Goal: Navigation & Orientation: Find specific page/section

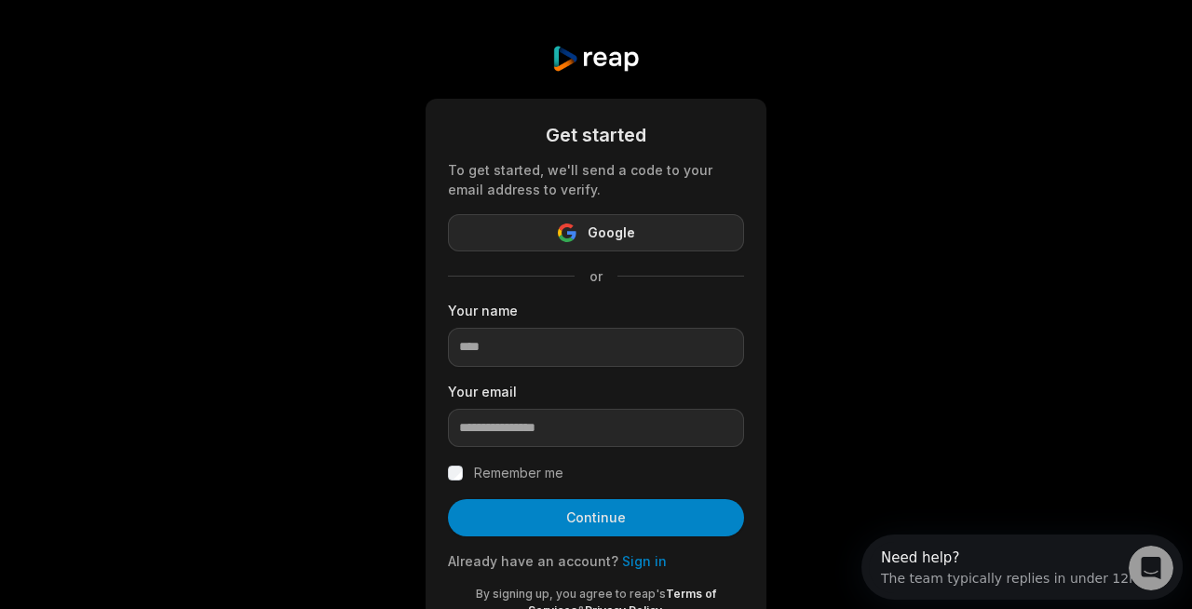
click at [559, 236] on icon "button" at bounding box center [560, 233] width 4 height 8
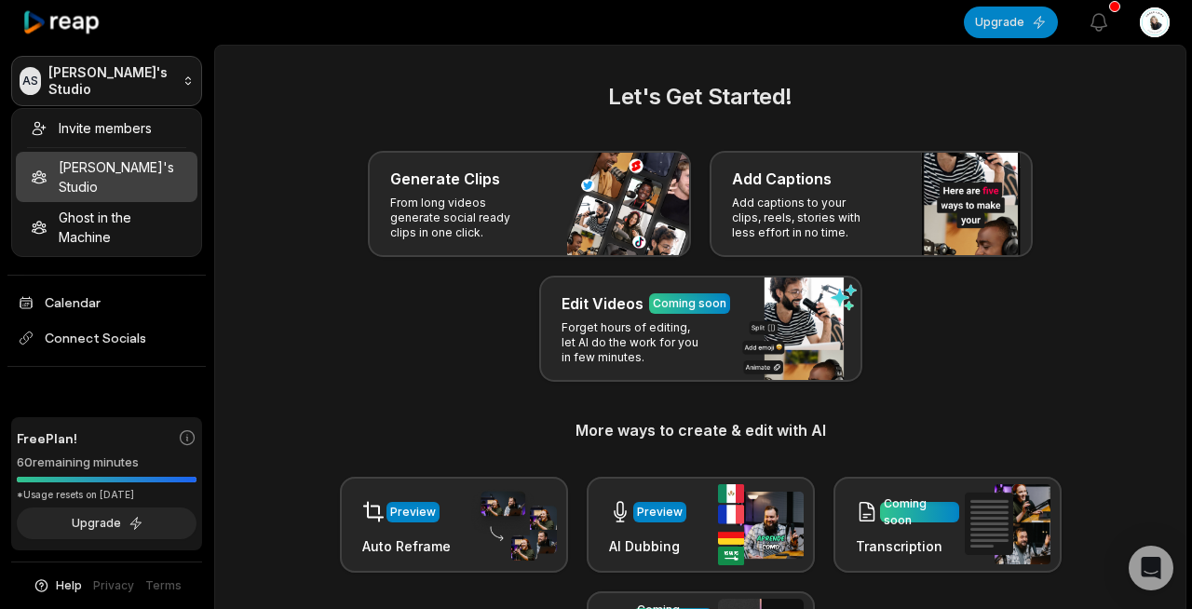
click at [187, 81] on html "AS Amber's Studio Create Project Home Projects Brand template Calendar Connect …" at bounding box center [596, 304] width 1192 height 609
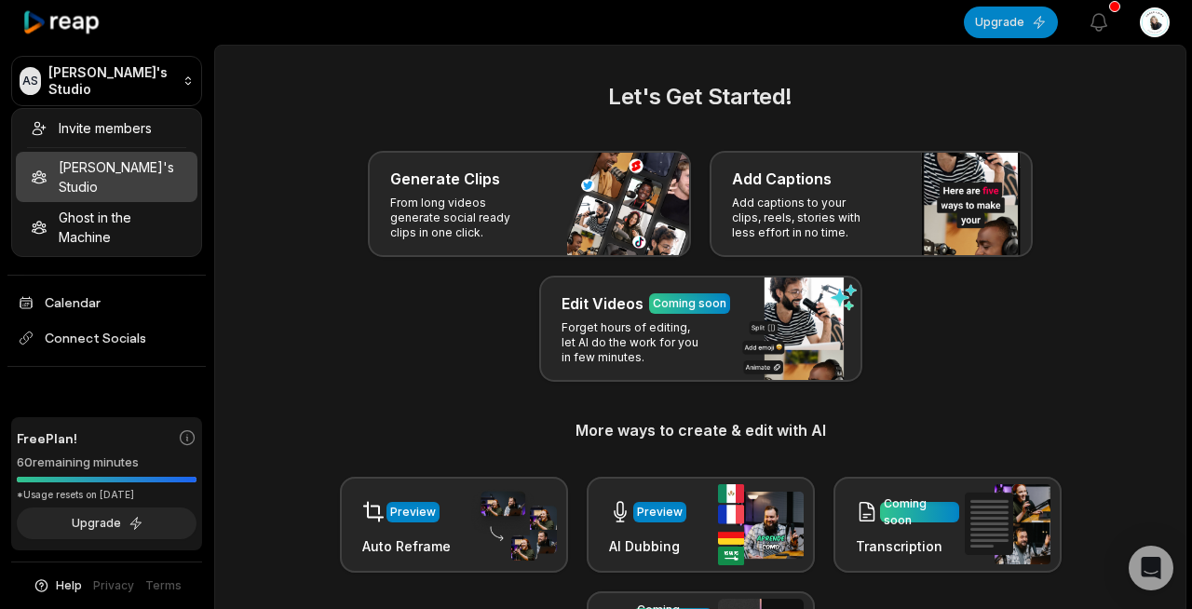
click at [138, 170] on div "Invite members Amber's Studio Ghost in the Machine" at bounding box center [106, 182] width 191 height 149
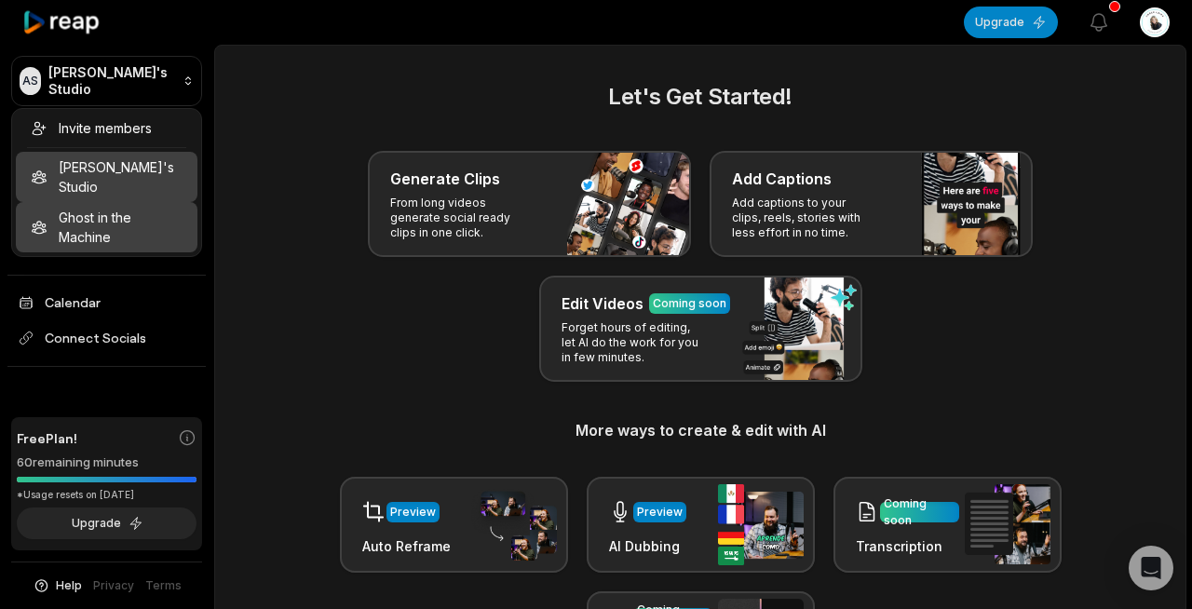
click at [104, 211] on div "Ghost in the Machine" at bounding box center [107, 227] width 182 height 50
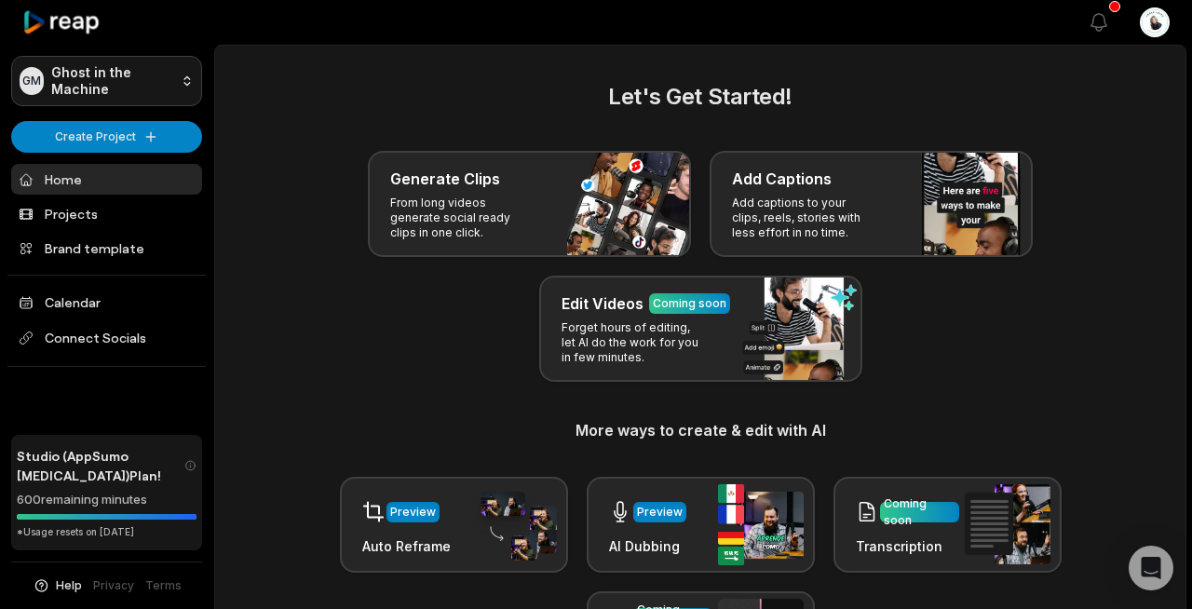
click at [132, 87] on html "GM Ghost in the Machine Create Project Home Projects Brand template Calendar Co…" at bounding box center [596, 304] width 1192 height 609
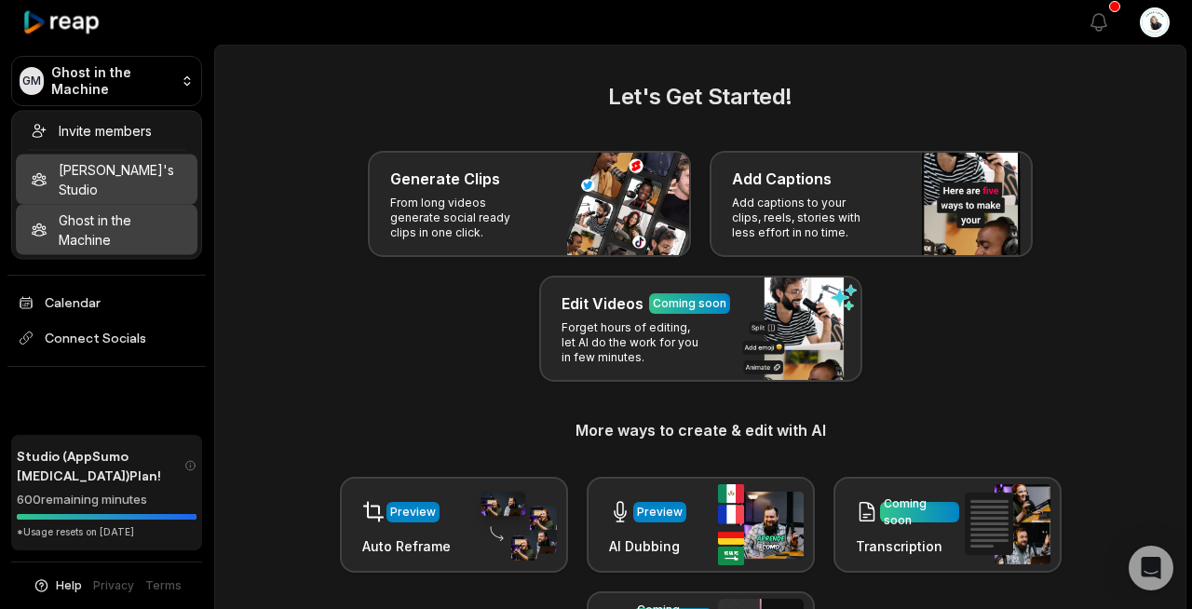
click at [131, 169] on div "Amber's Studio" at bounding box center [107, 180] width 182 height 50
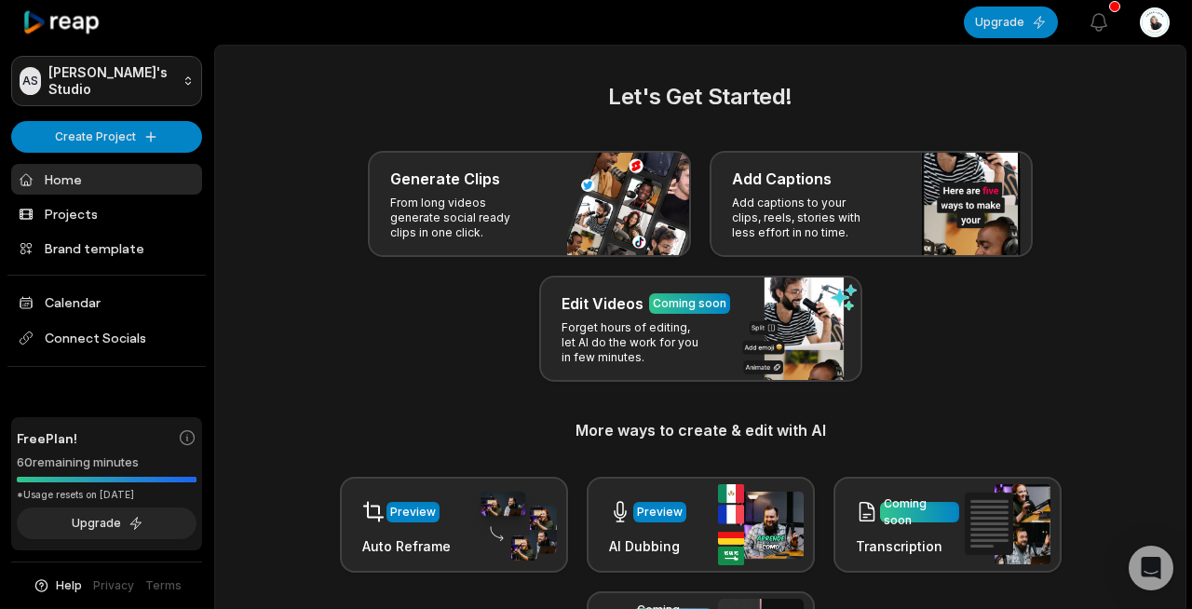
click at [144, 78] on html "AS Amber's Studio Create Project Home Projects Brand template Calendar Connect …" at bounding box center [596, 304] width 1192 height 609
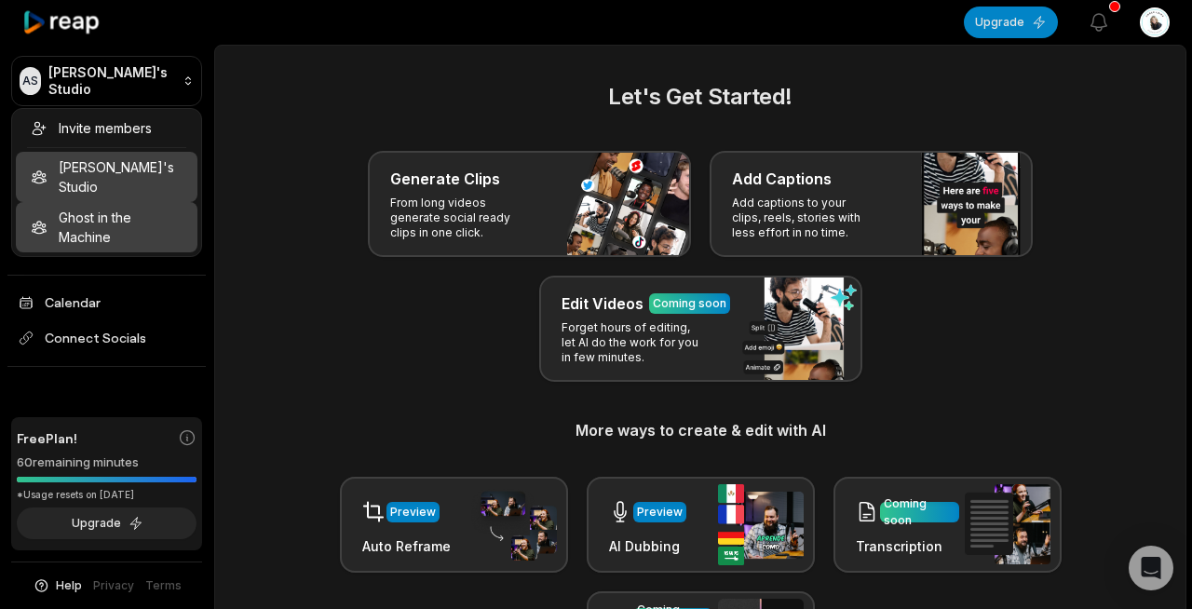
click at [112, 210] on div "Ghost in the Machine" at bounding box center [107, 227] width 182 height 50
